Goal: Task Accomplishment & Management: Manage account settings

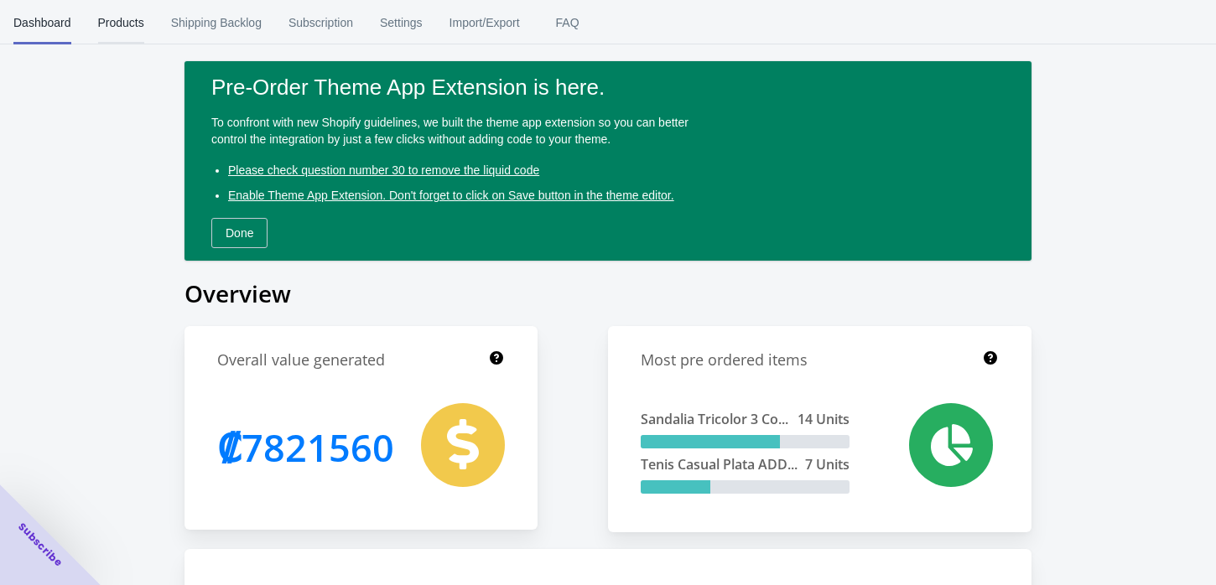
click at [129, 22] on span "Products" at bounding box center [121, 23] width 46 height 44
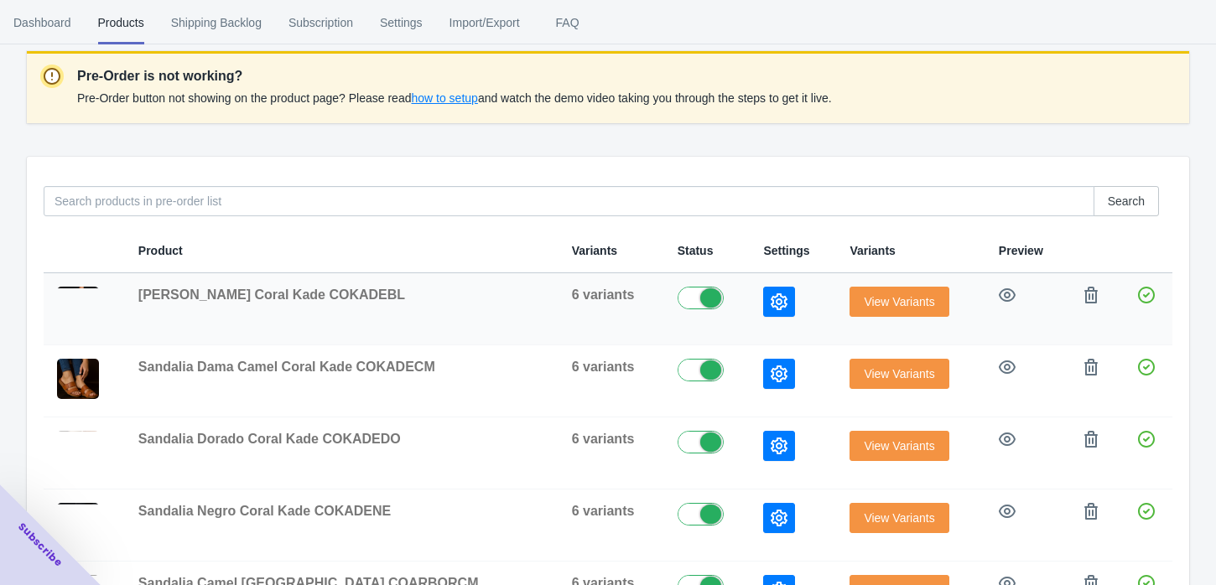
scroll to position [186, 0]
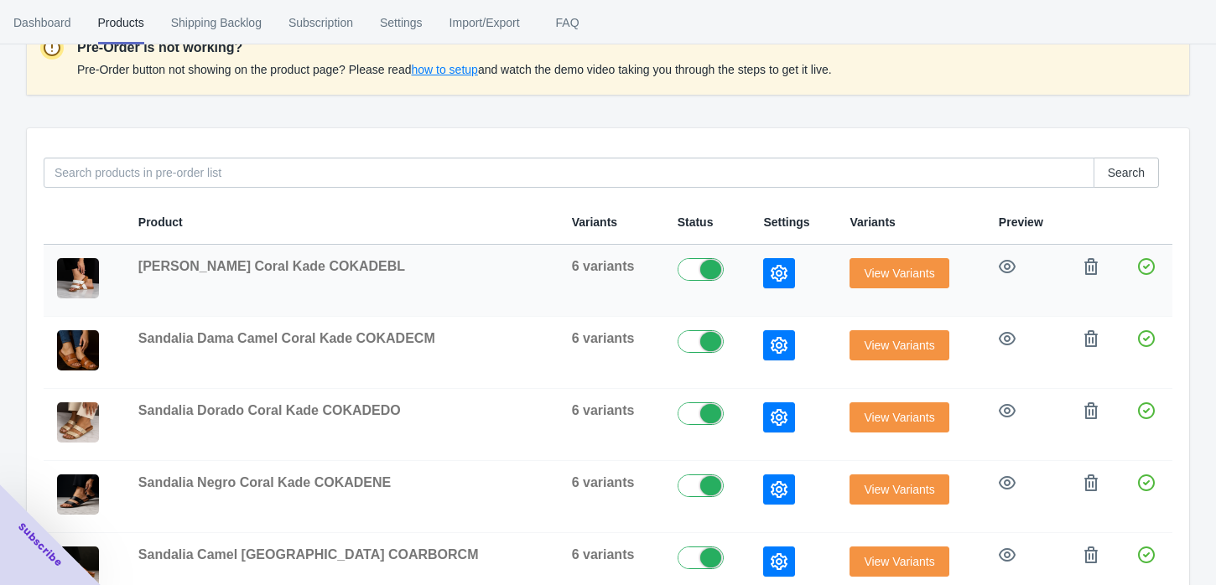
click at [886, 269] on span "View Variants" at bounding box center [899, 273] width 70 height 13
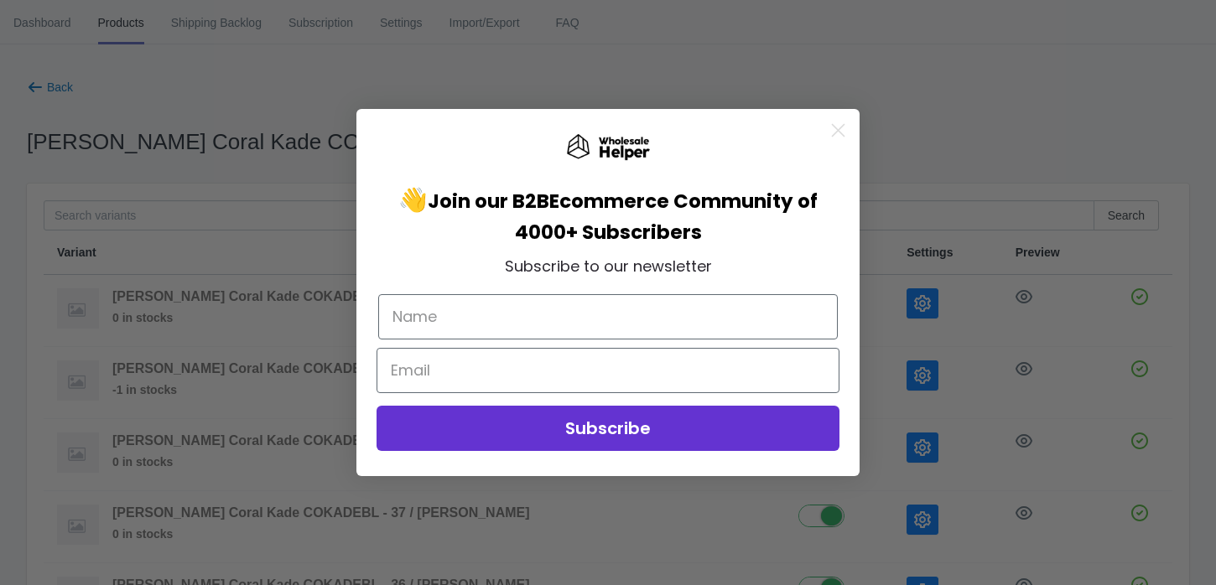
click at [40, 84] on div "Close dialog 👋 Join our B2B Ecommerce Community of 4000+ Subscribers Subscribe …" at bounding box center [608, 292] width 1216 height 585
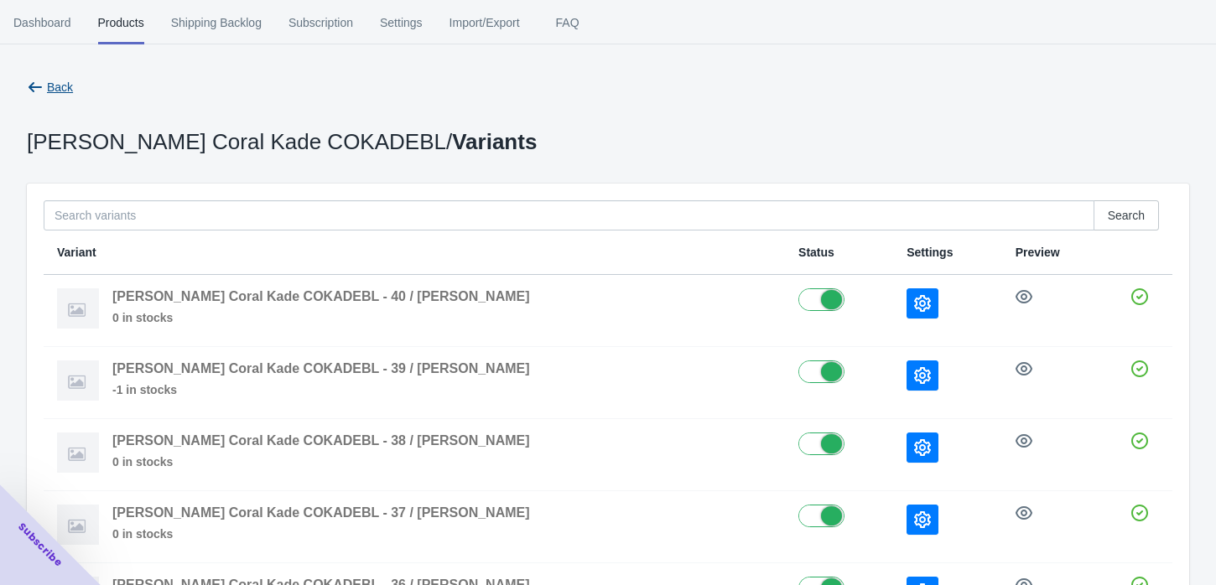
click at [43, 81] on icon "button" at bounding box center [35, 87] width 17 height 17
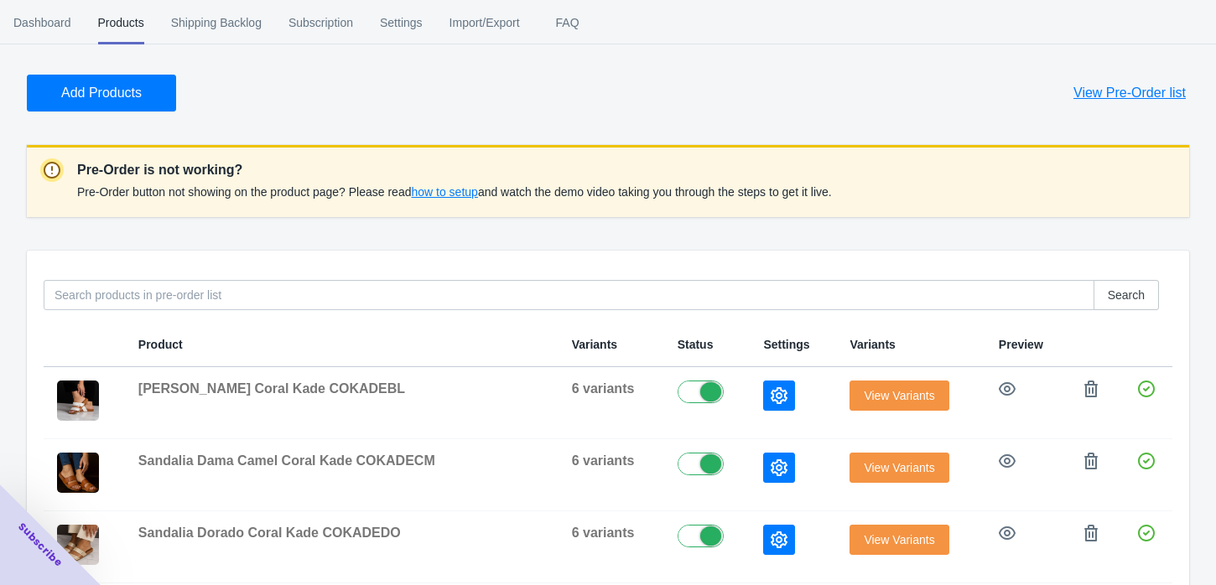
scroll to position [93, 0]
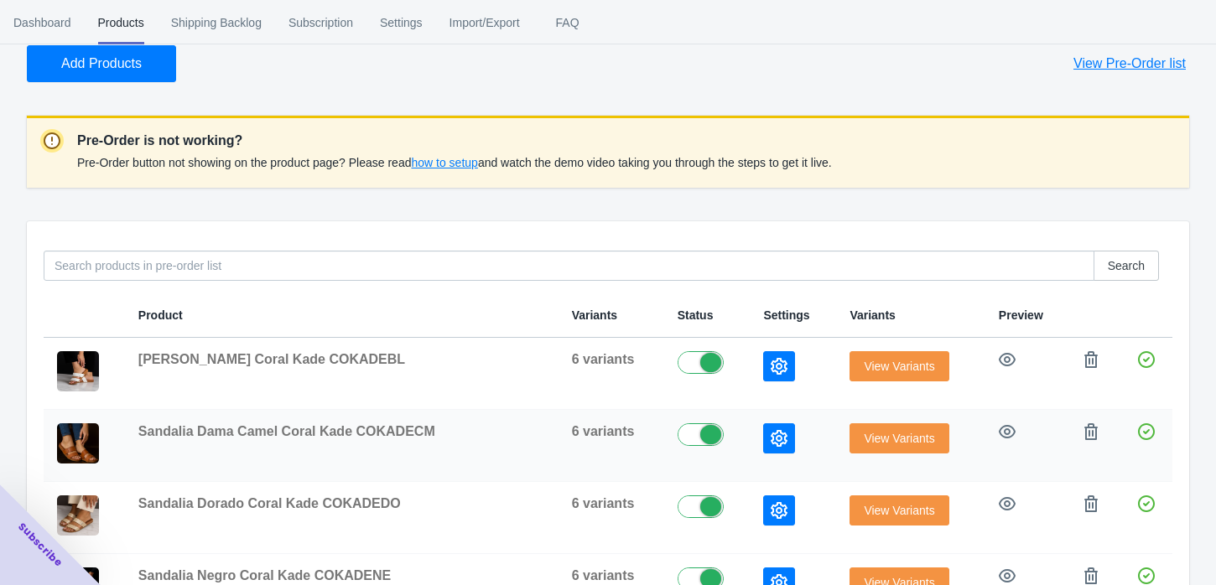
click at [900, 434] on span "View Variants" at bounding box center [899, 438] width 70 height 13
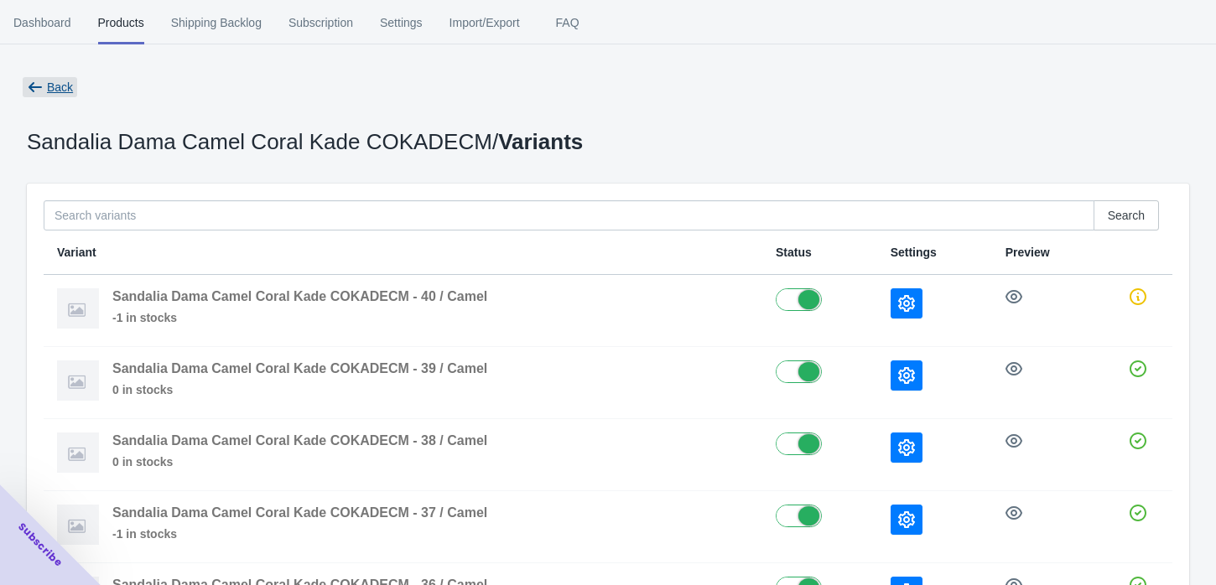
click at [40, 91] on icon "button" at bounding box center [35, 87] width 17 height 17
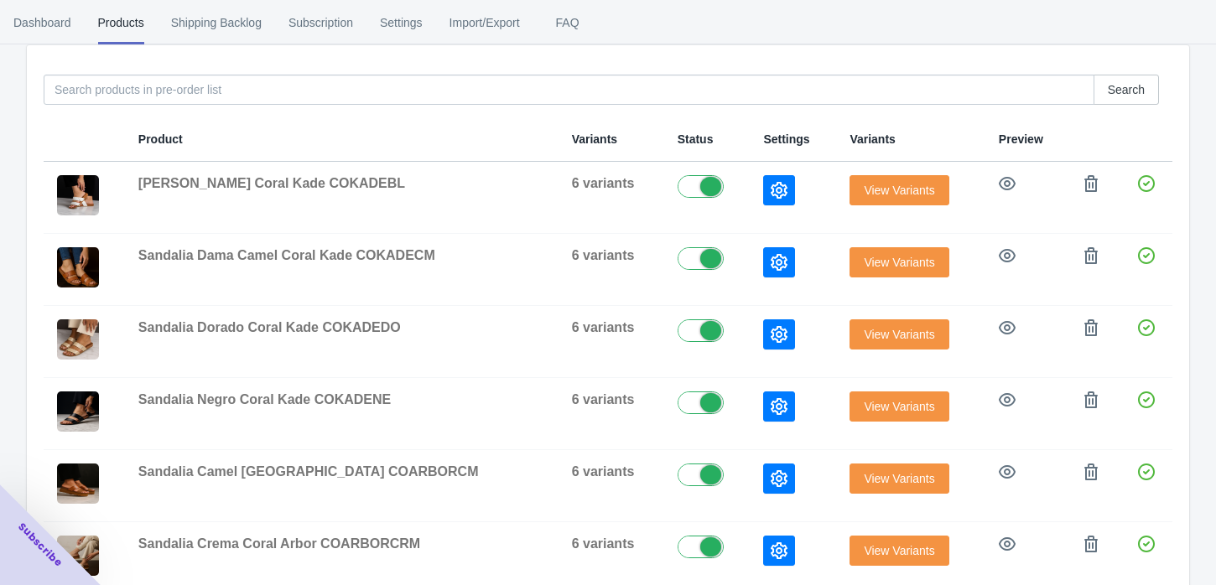
scroll to position [279, 0]
